Goal: Understand process/instructions: Learn how to perform a task or action

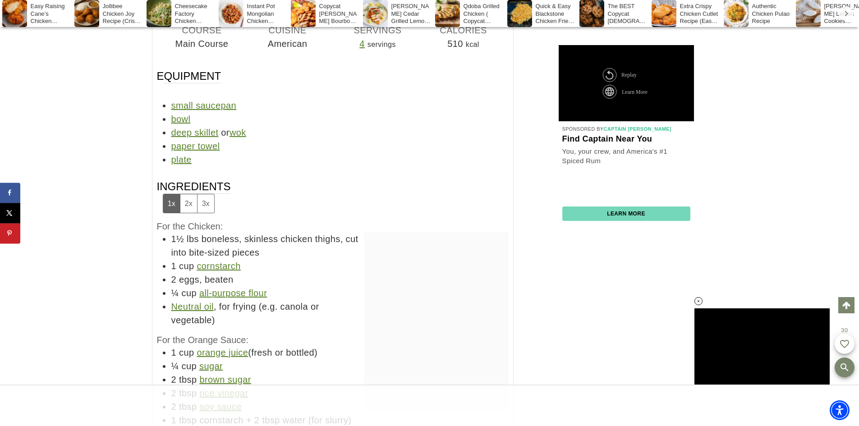
scroll to position [7150, 0]
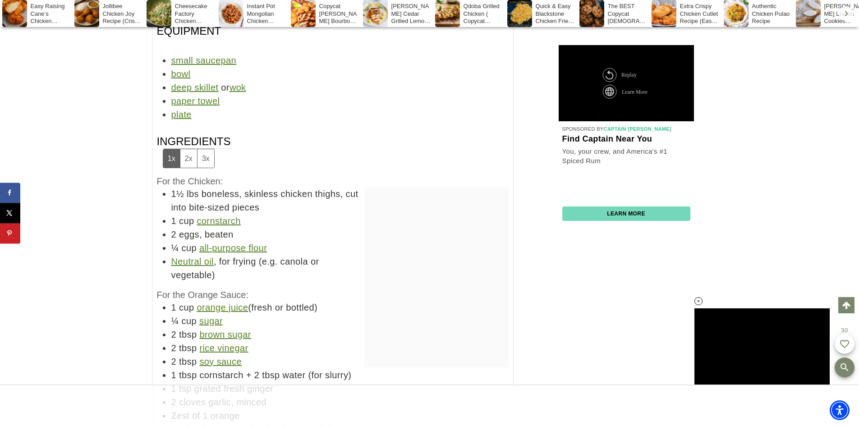
click at [185, 168] on button "2x" at bounding box center [188, 158] width 17 height 18
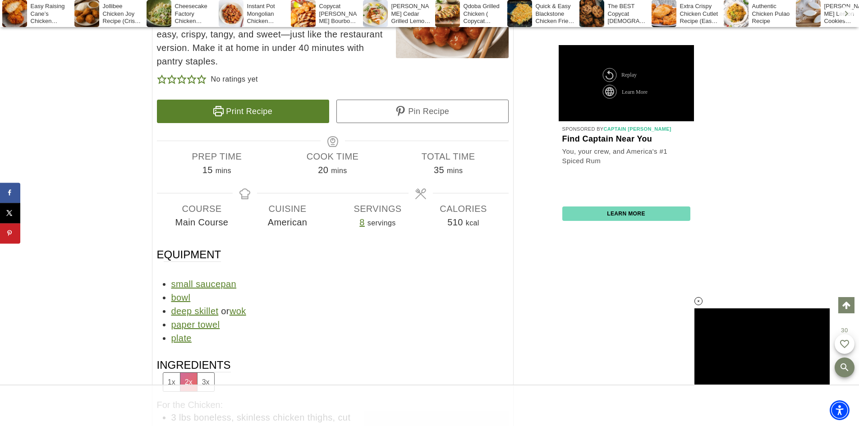
scroll to position [6924, 0]
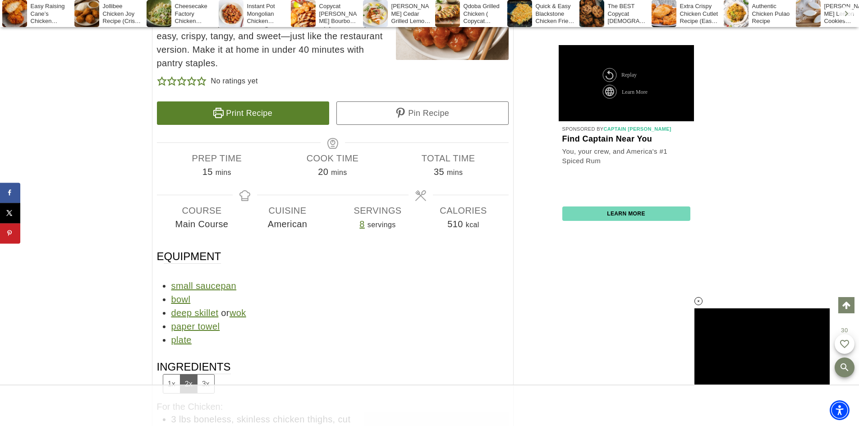
click at [236, 125] on link "Print Recipe" at bounding box center [243, 112] width 172 height 23
